Goal: Register for event/course

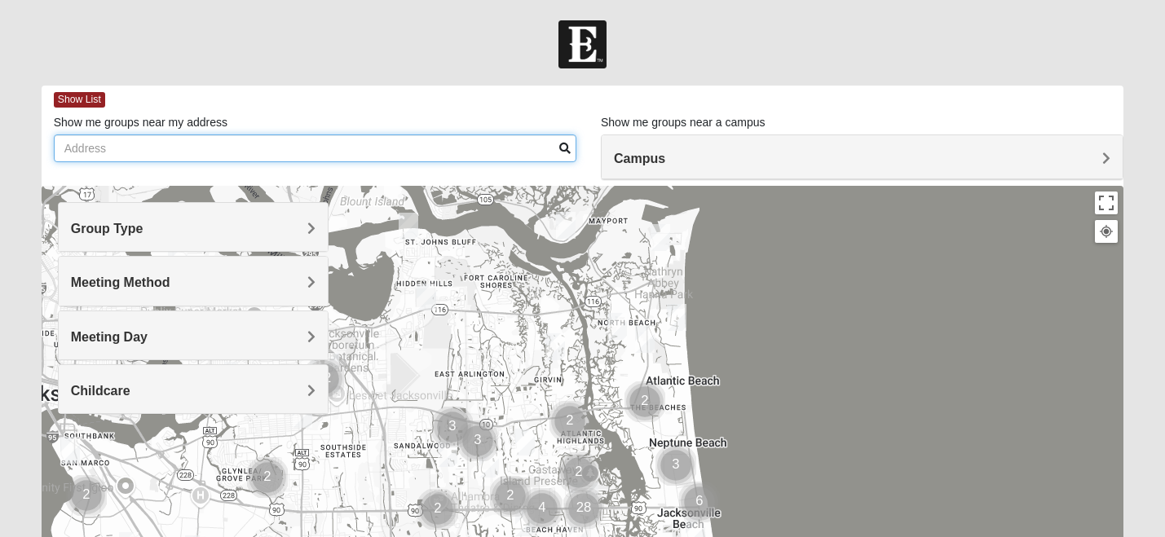
click at [388, 135] on input "Show me groups near my address" at bounding box center [315, 149] width 523 height 28
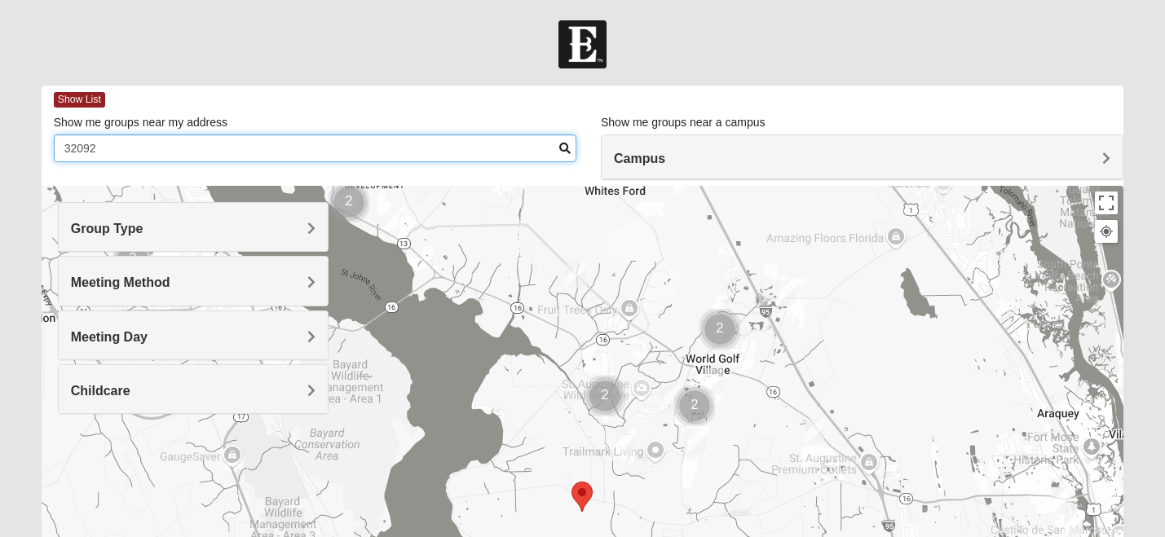
type input "32092"
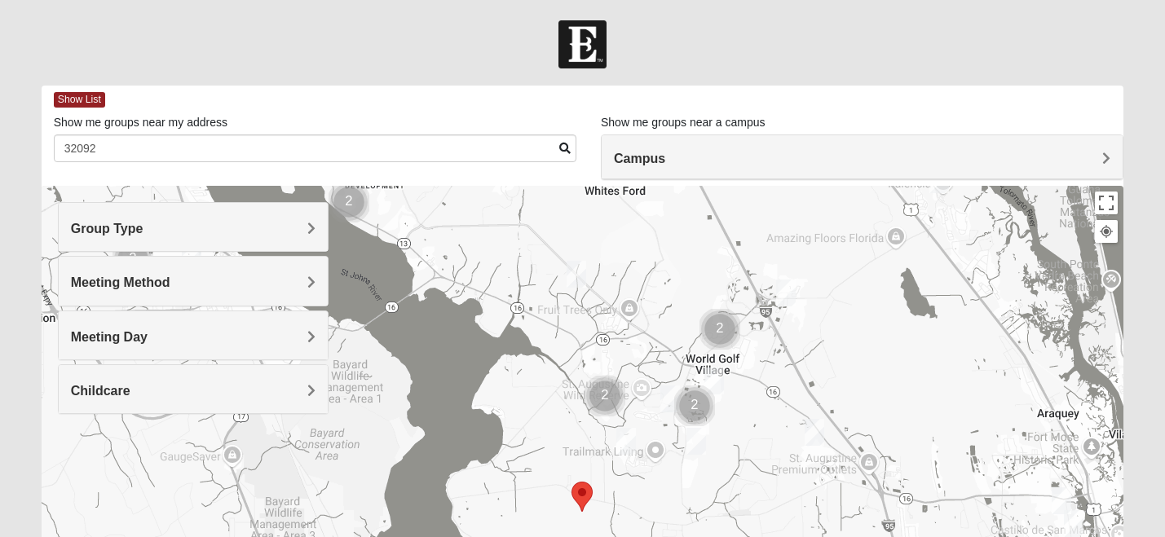
click at [715, 368] on img "Womens Shesterenko 32092" at bounding box center [714, 381] width 20 height 27
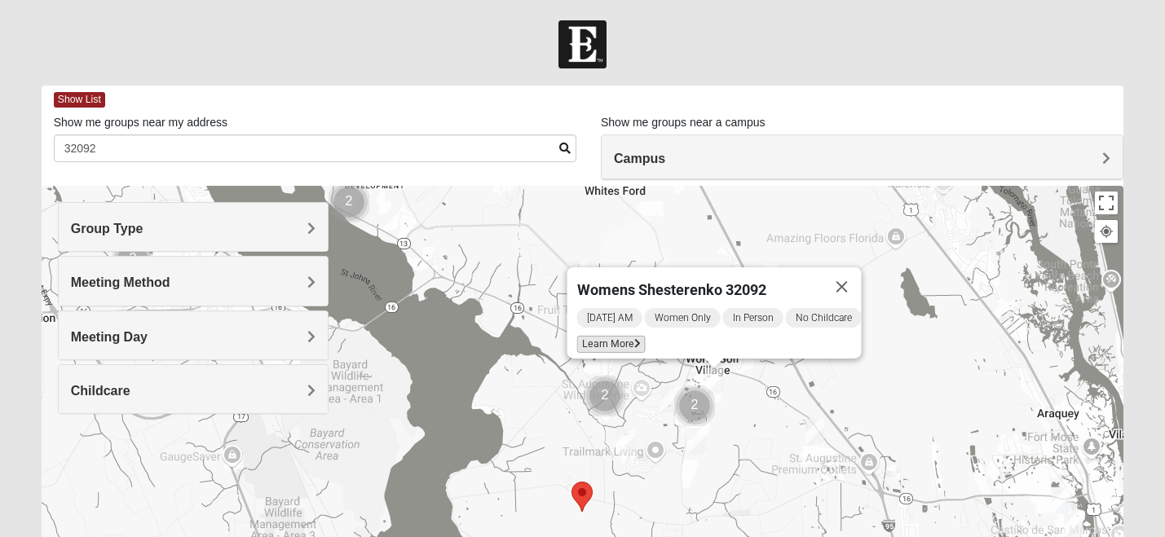
click at [599, 336] on span "Learn More" at bounding box center [611, 344] width 68 height 17
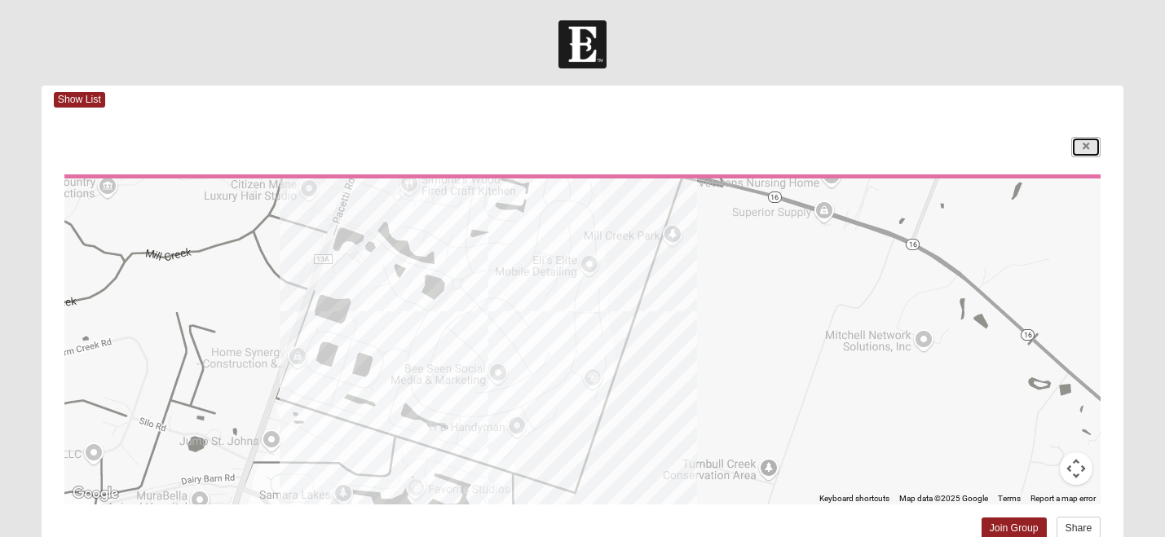
click at [1081, 137] on link at bounding box center [1085, 147] width 29 height 20
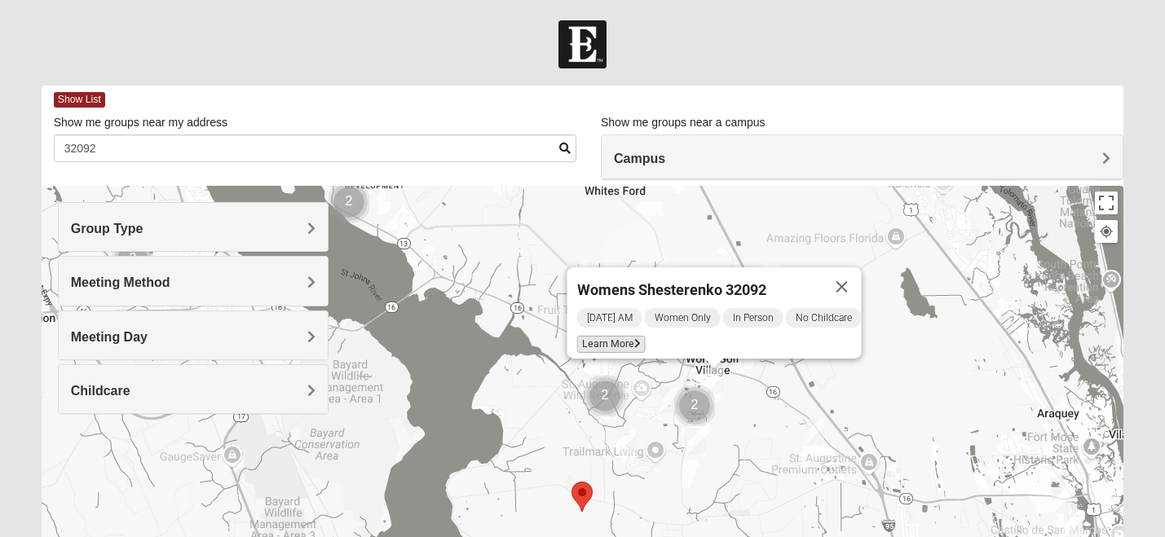
click at [577, 336] on span "Learn More" at bounding box center [611, 344] width 68 height 17
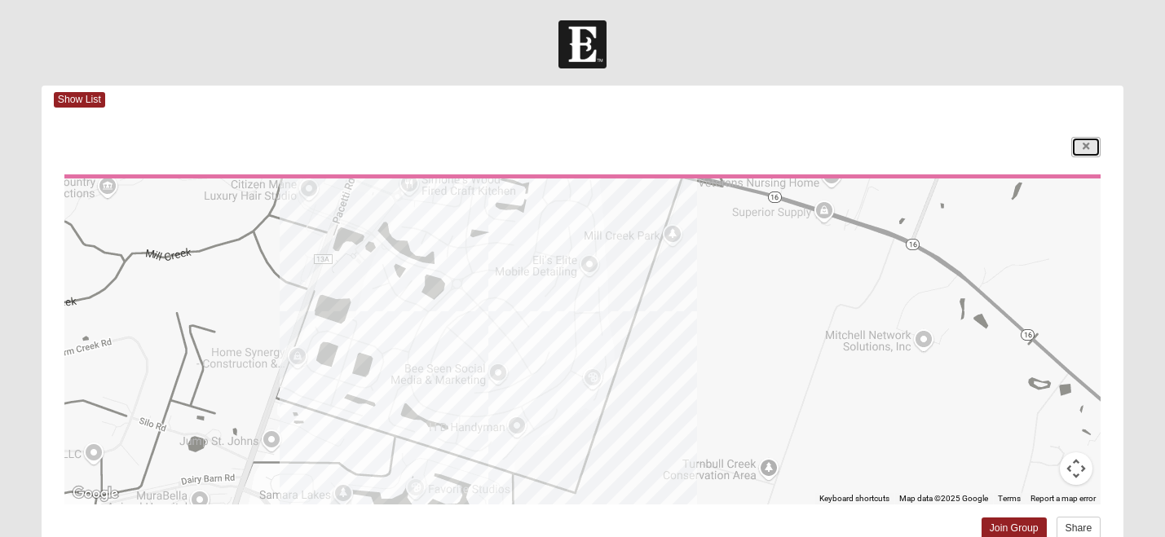
click at [1079, 137] on link at bounding box center [1085, 147] width 29 height 20
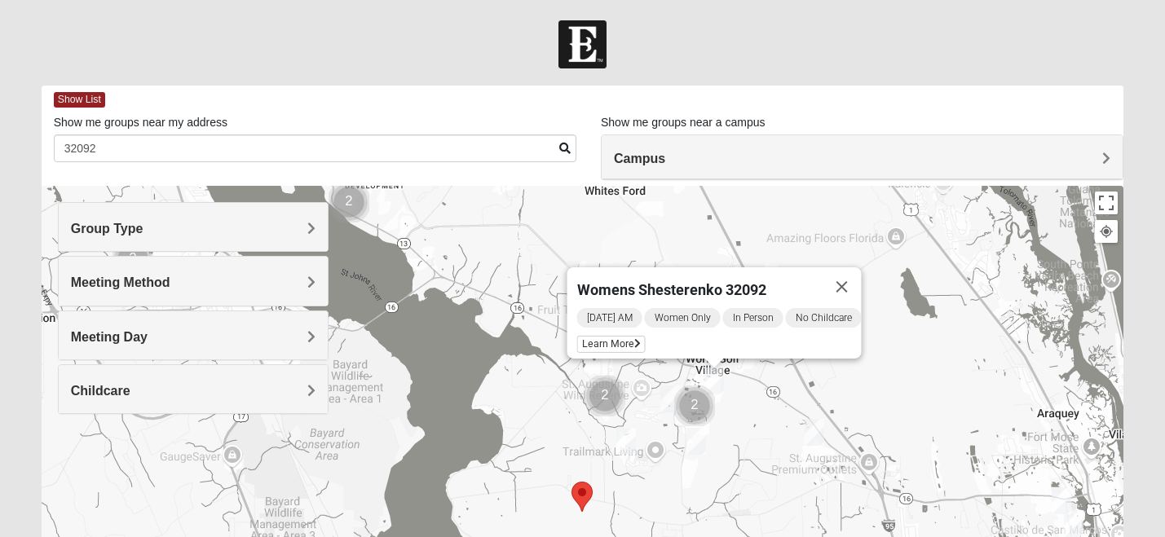
click at [671, 386] on img "Womens Edwards" at bounding box center [670, 399] width 20 height 27
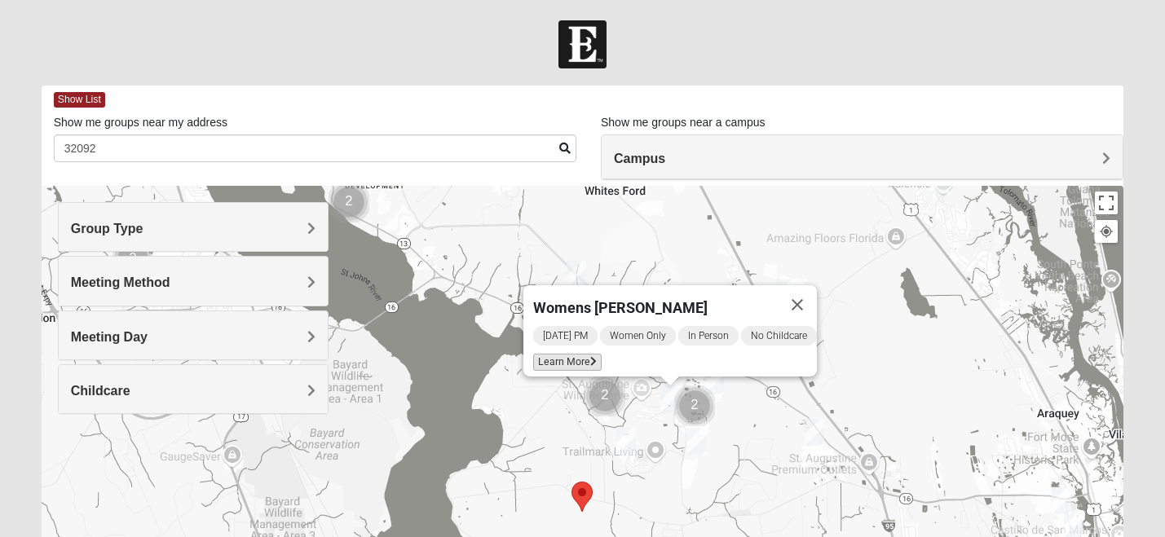
click at [554, 354] on span "Learn More" at bounding box center [567, 362] width 68 height 17
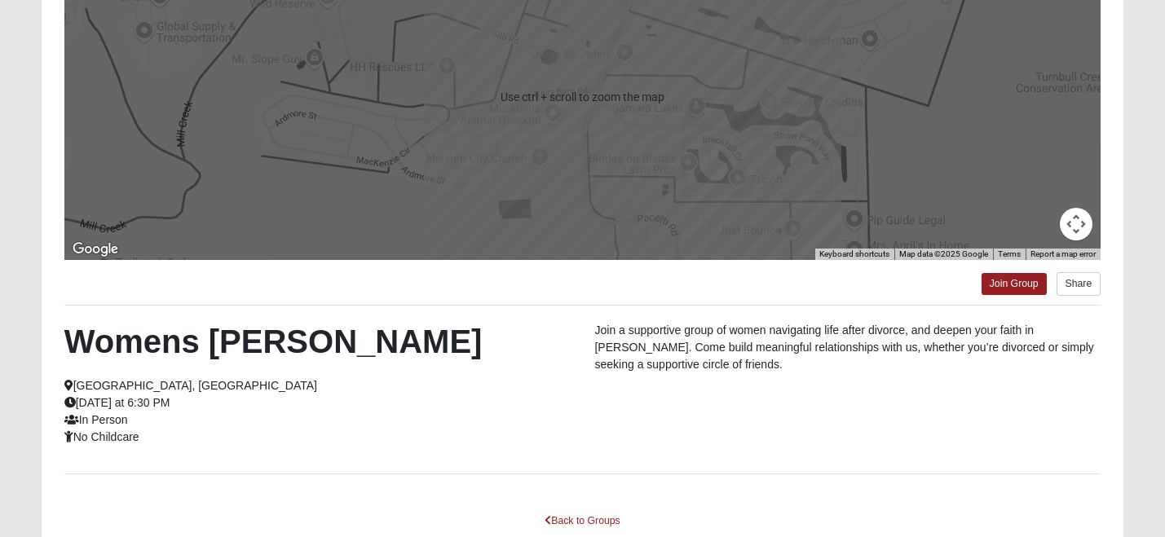
scroll to position [315, 0]
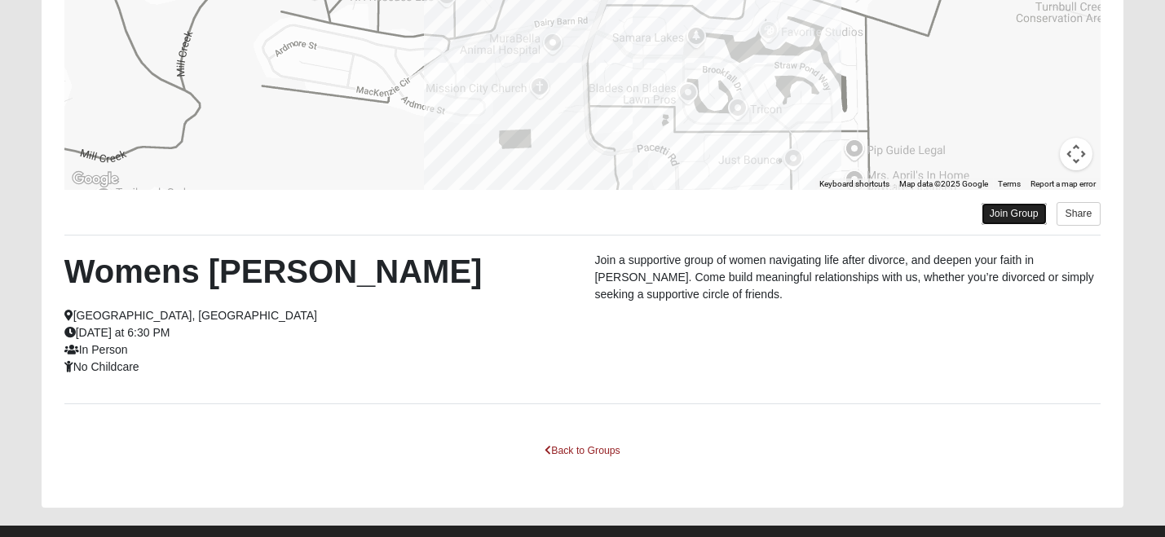
click at [1018, 203] on link "Join Group" at bounding box center [1014, 214] width 65 height 22
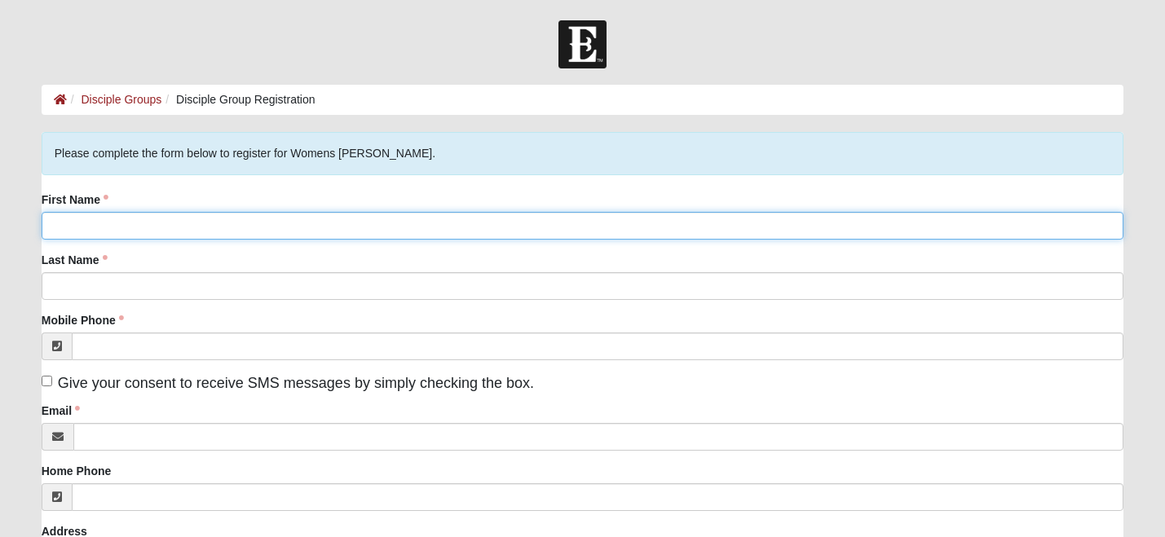
click at [156, 212] on input "First Name" at bounding box center [583, 226] width 1083 height 28
type input "[PERSON_NAME]"
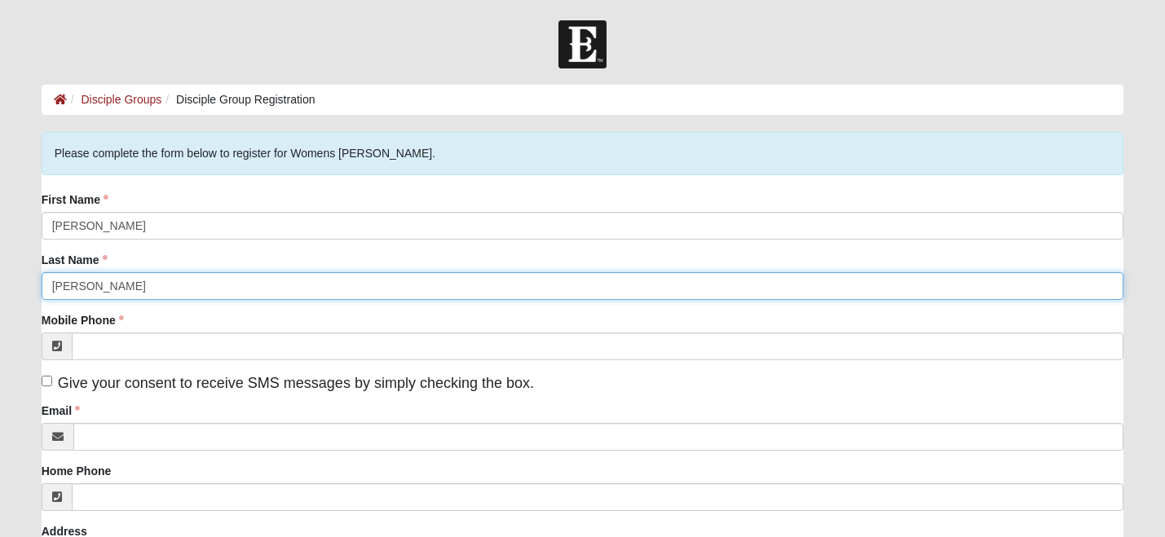
type input "[PERSON_NAME]"
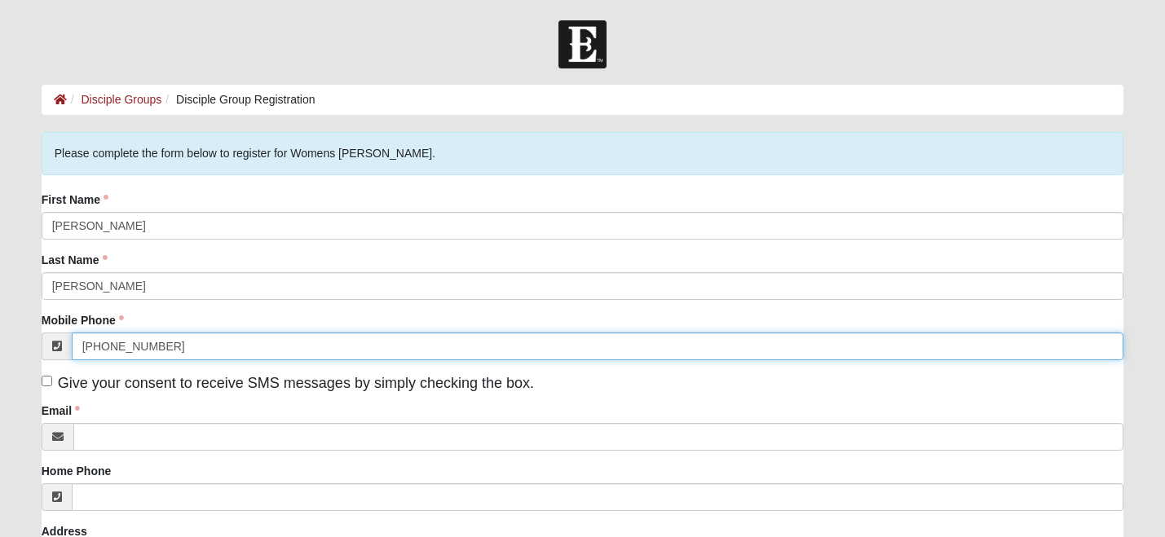
type input "(904) 487-9880"
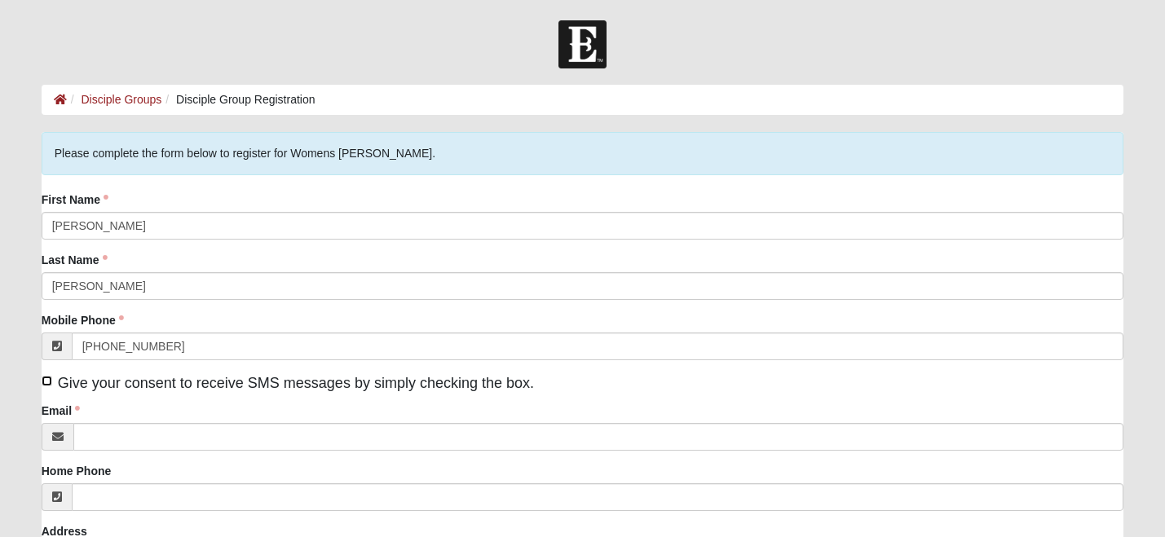
drag, startPoint x: 45, startPoint y: 352, endPoint x: 63, endPoint y: 363, distance: 20.8
click at [45, 376] on input "Give your consent to receive SMS messages by simply checking the box." at bounding box center [47, 381] width 11 height 11
checkbox input "true"
click at [99, 403] on div "Email" at bounding box center [583, 427] width 1083 height 48
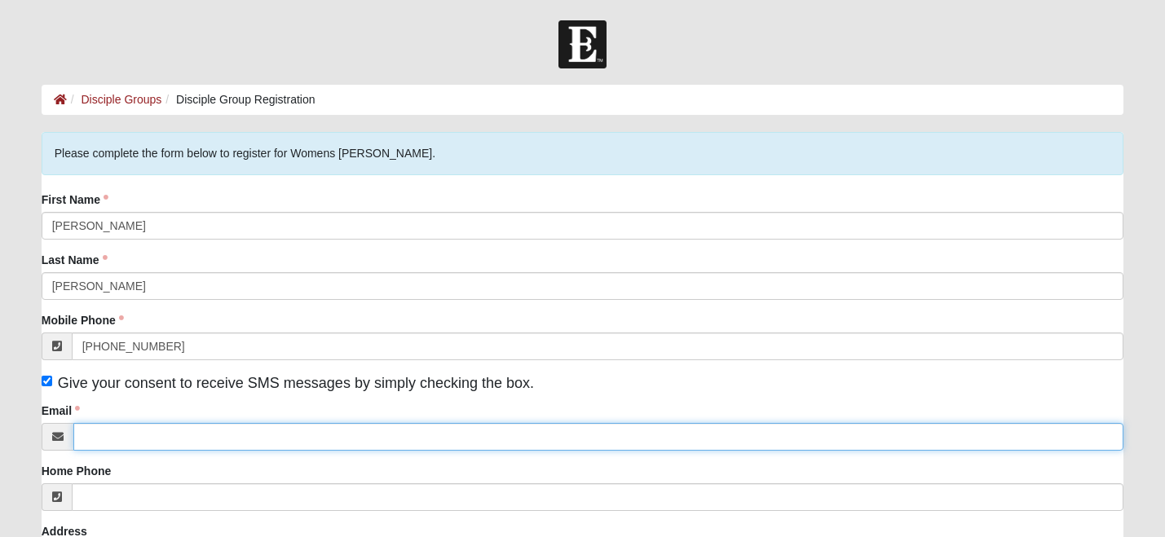
click at [107, 423] on input "Email" at bounding box center [598, 437] width 1051 height 28
type input "kbrookecooper@gmail.com"
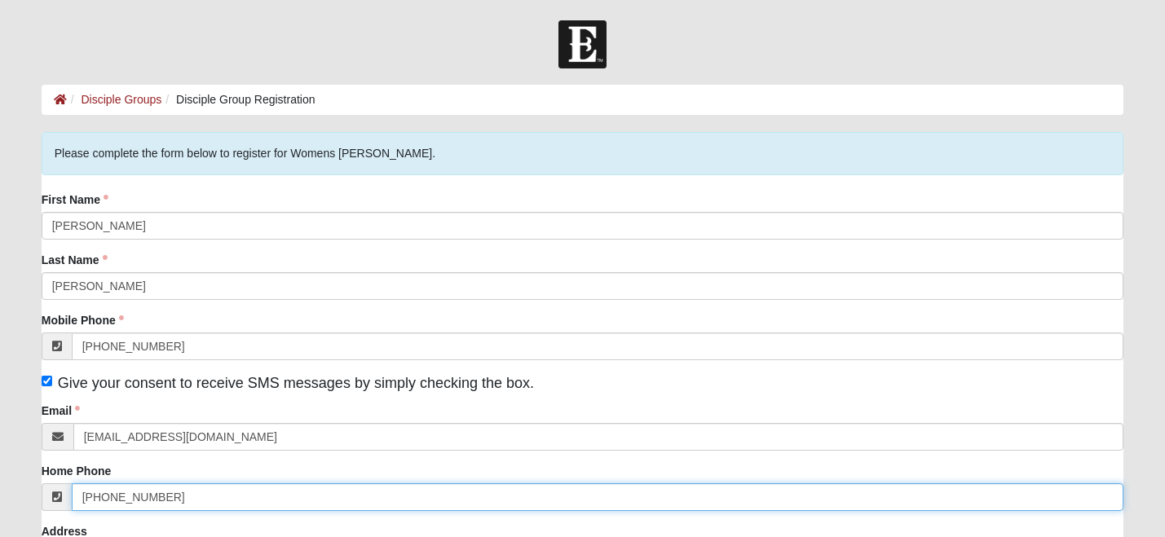
type input "(904) 487-9880"
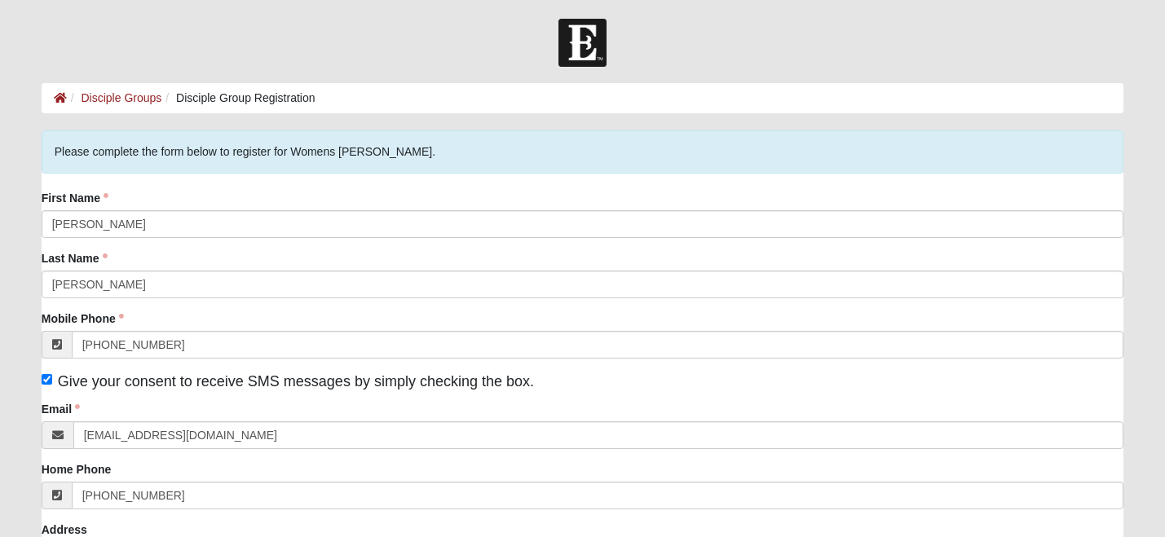
scroll to position [417, 0]
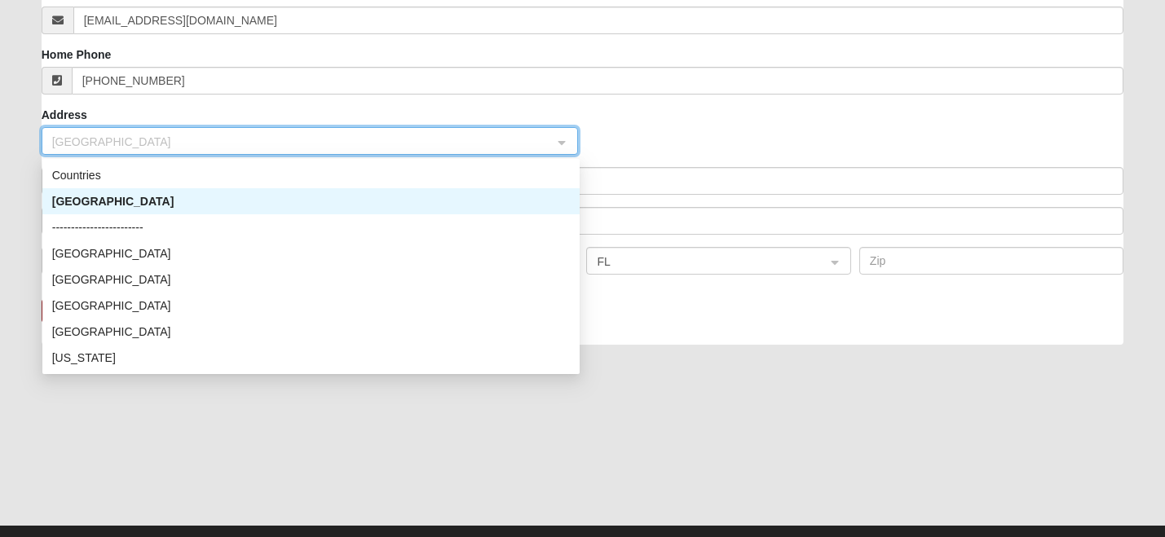
click at [356, 192] on div "United States" at bounding box center [311, 201] width 518 height 18
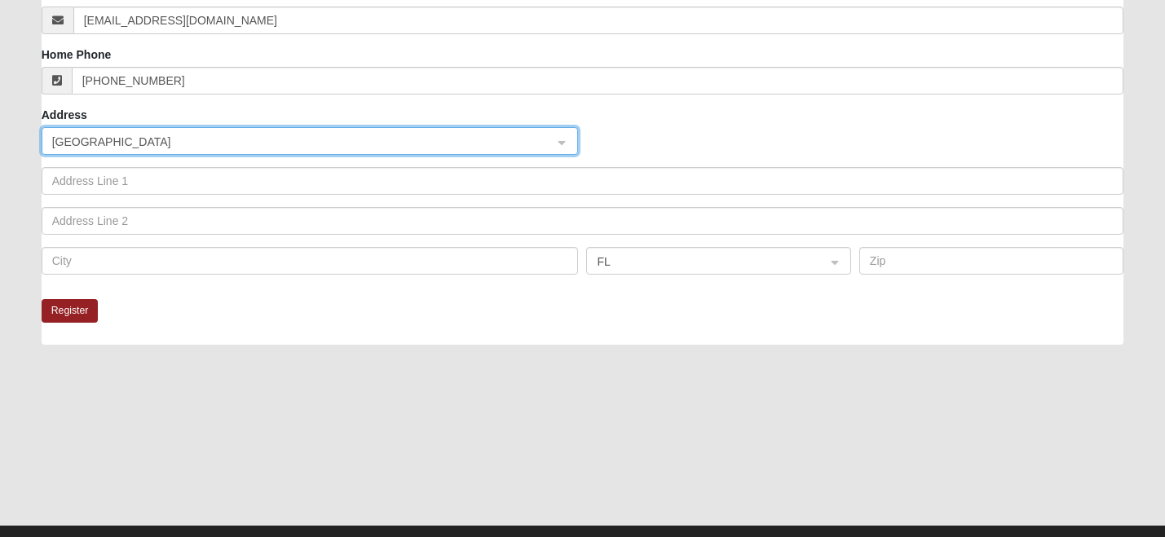
scroll to position [335, 0]
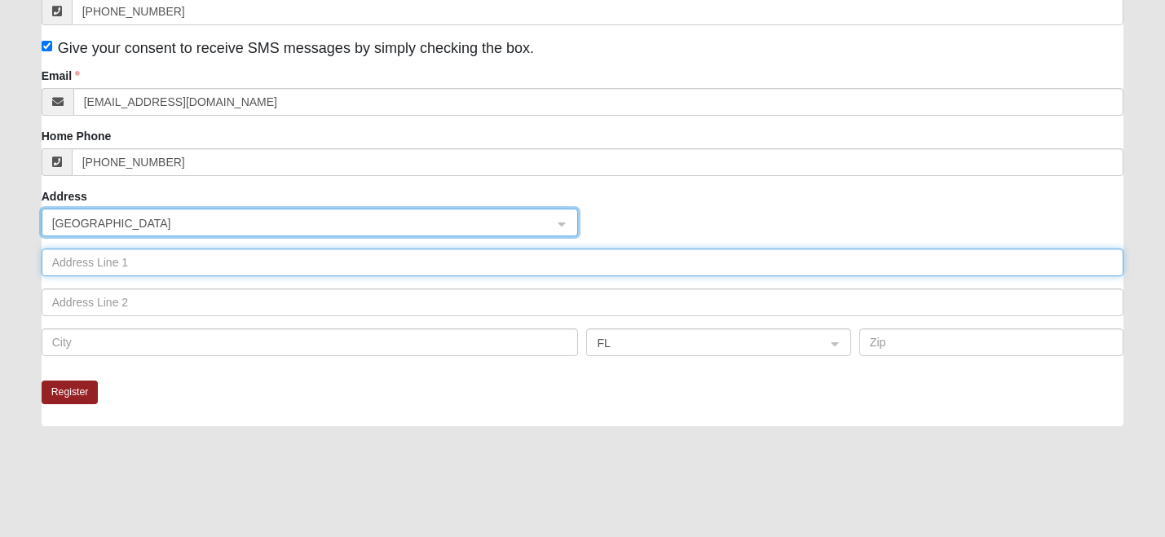
click at [262, 249] on input "text" at bounding box center [583, 263] width 1083 height 28
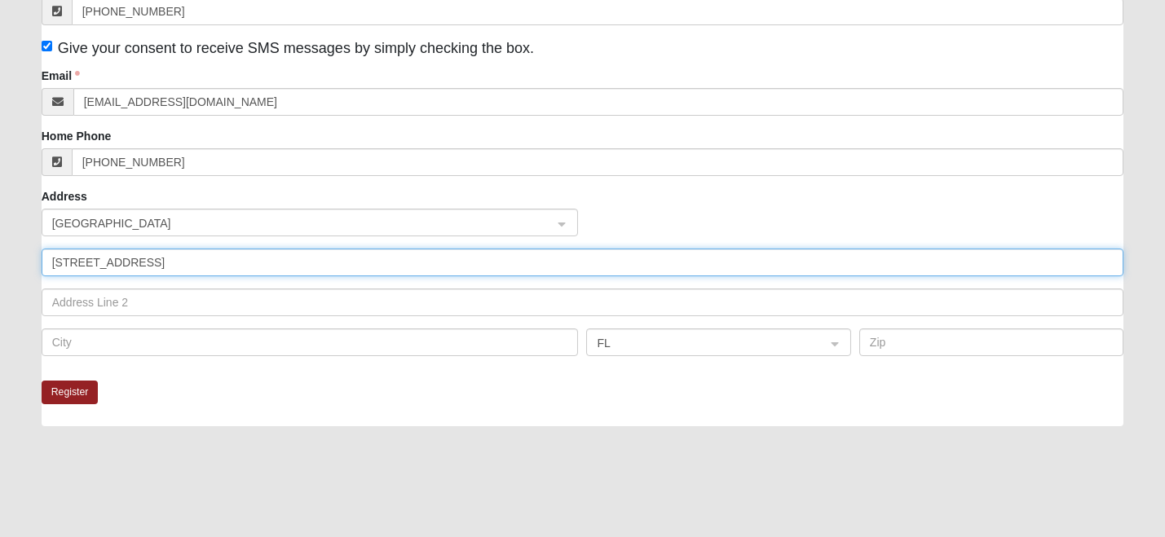
type input "283 Wineberry Lane"
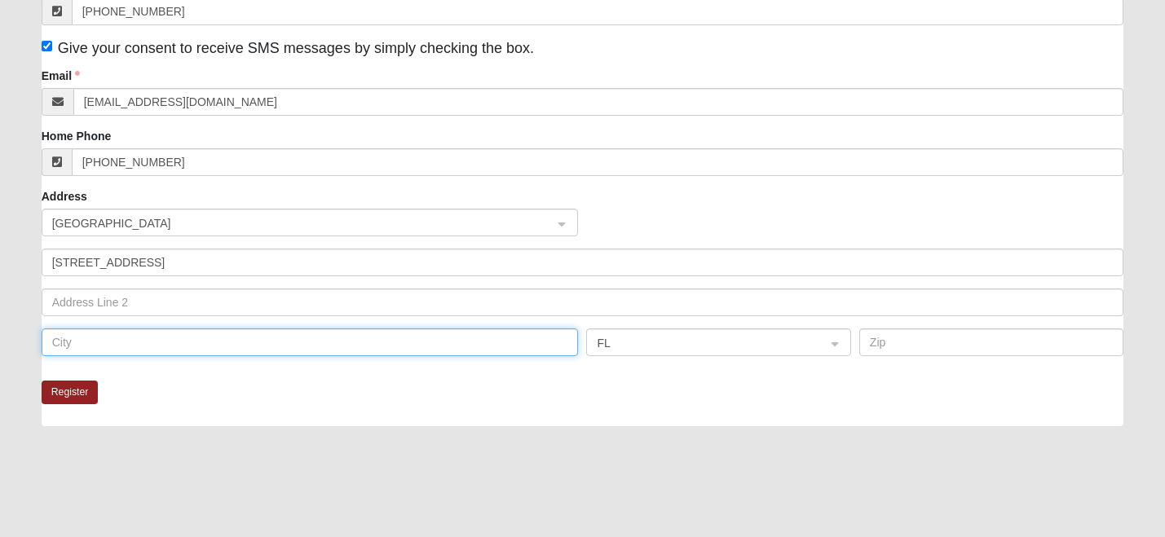
click at [237, 329] on input "text" at bounding box center [310, 343] width 537 height 28
type input "D"
type input "Saint Augustine"
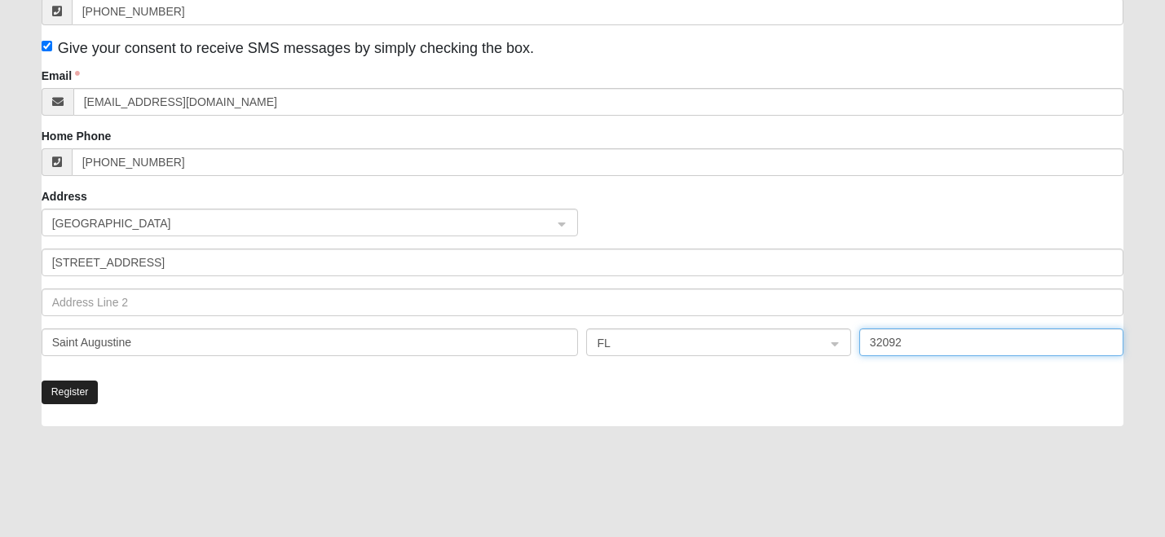
type input "32092"
click at [79, 381] on button "Register" at bounding box center [70, 393] width 57 height 24
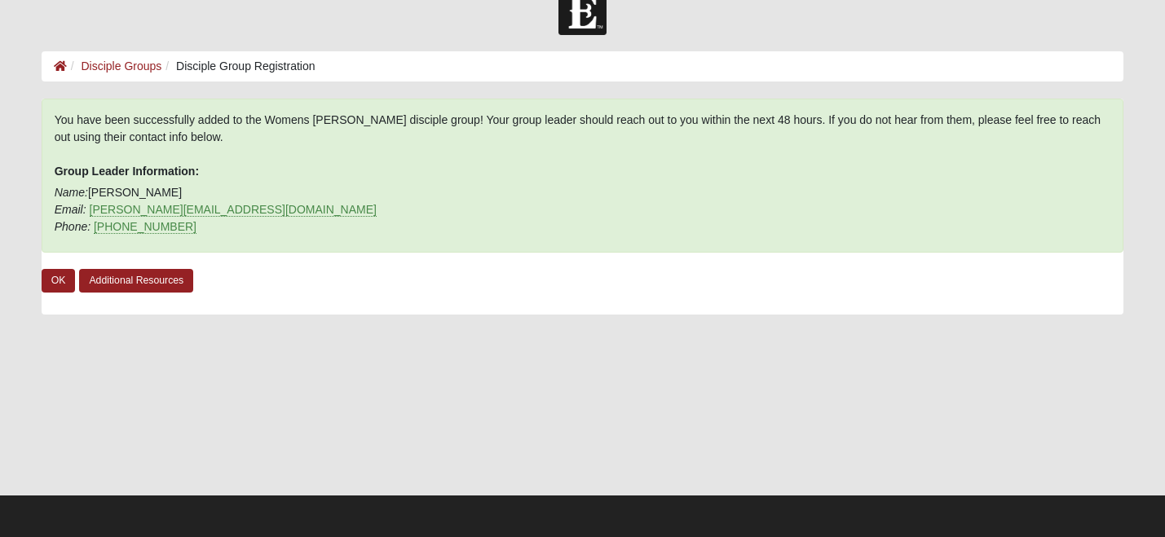
scroll to position [3, 0]
